Goal: Find specific page/section: Find specific page/section

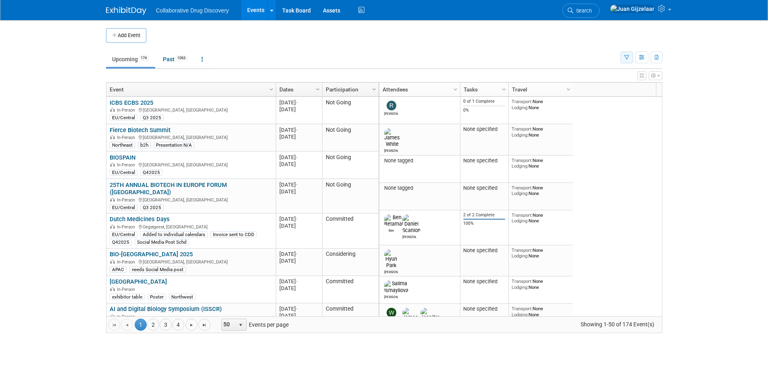
click at [629, 60] on button "button" at bounding box center [626, 58] width 12 height 12
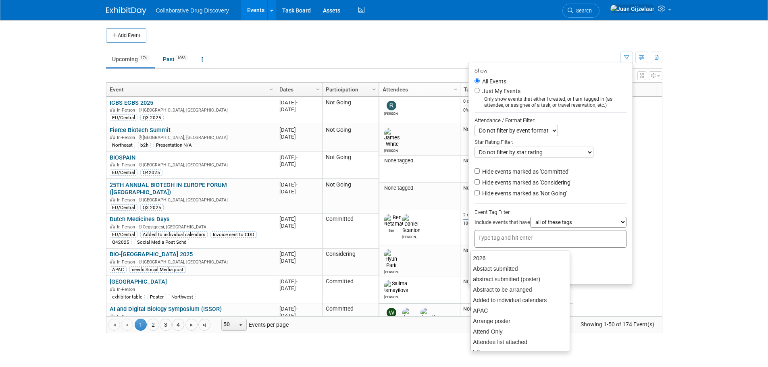
click at [538, 239] on input "text" at bounding box center [510, 238] width 64 height 8
type input "can"
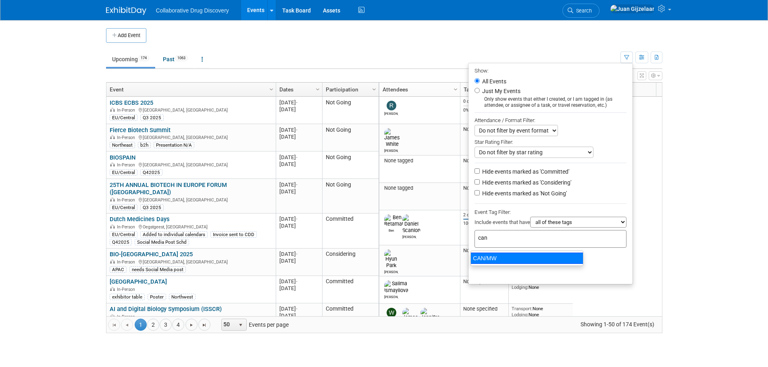
click at [536, 259] on div "CAN/MW" at bounding box center [526, 258] width 113 height 11
type input "CAN/MW"
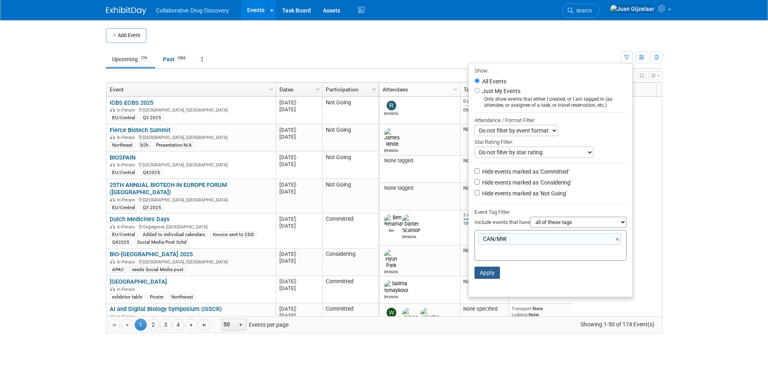
click at [486, 272] on button "Apply" at bounding box center [487, 273] width 26 height 12
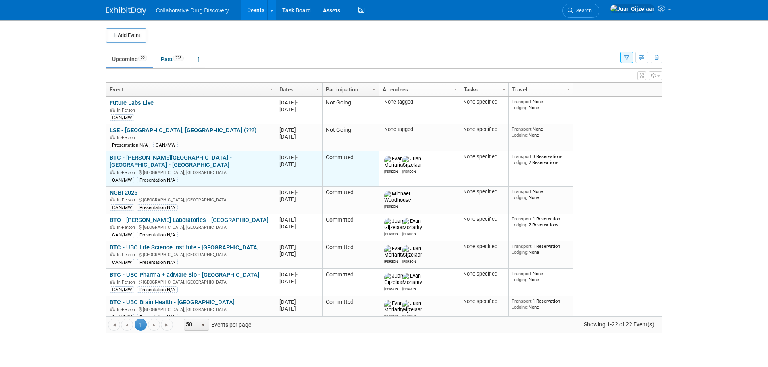
click at [201, 157] on link "BTC - [PERSON_NAME][GEOGRAPHIC_DATA] - [GEOGRAPHIC_DATA] - [GEOGRAPHIC_DATA]" at bounding box center [171, 161] width 122 height 15
